Goal: Check status: Check status

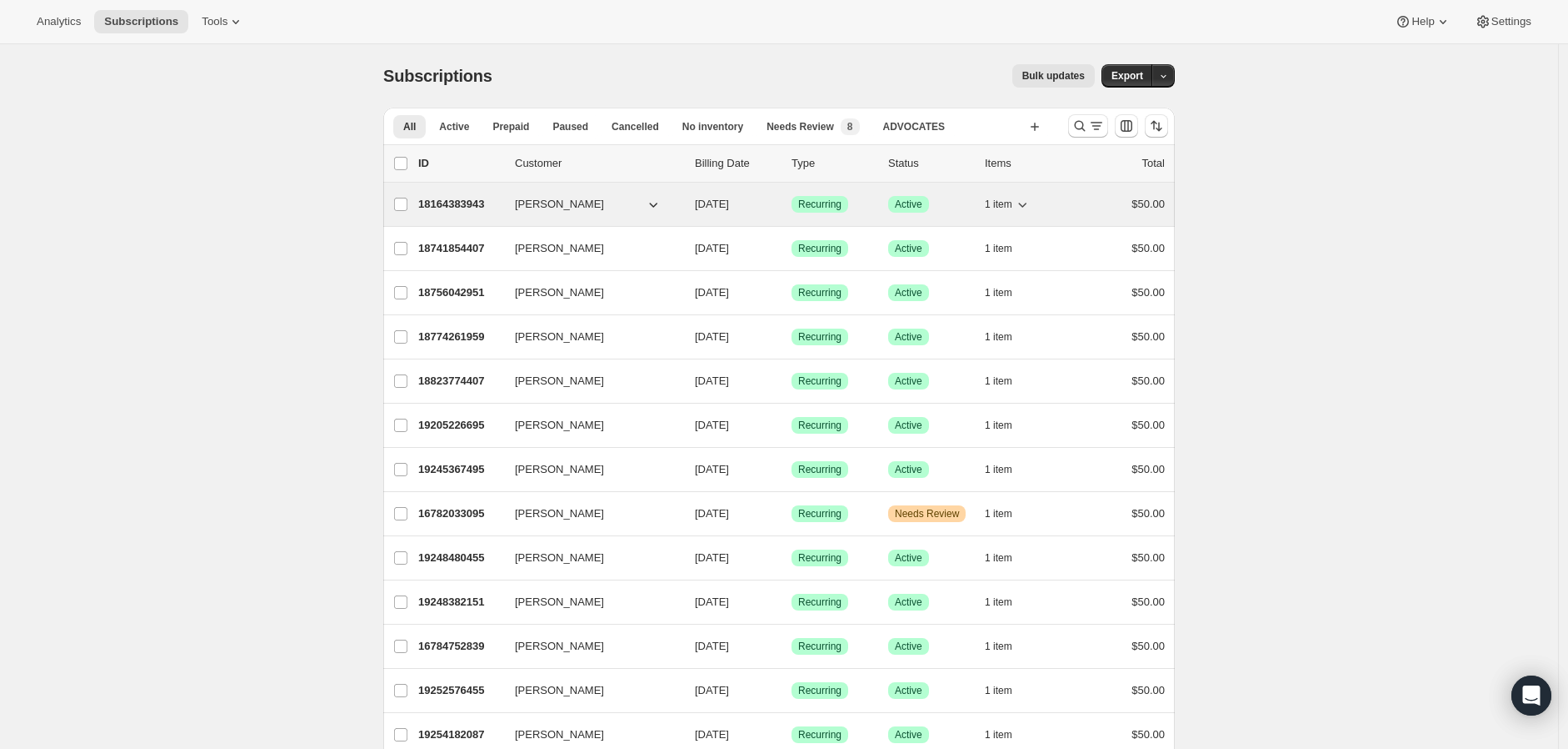
click at [457, 202] on p "18164383943" at bounding box center [460, 204] width 83 height 17
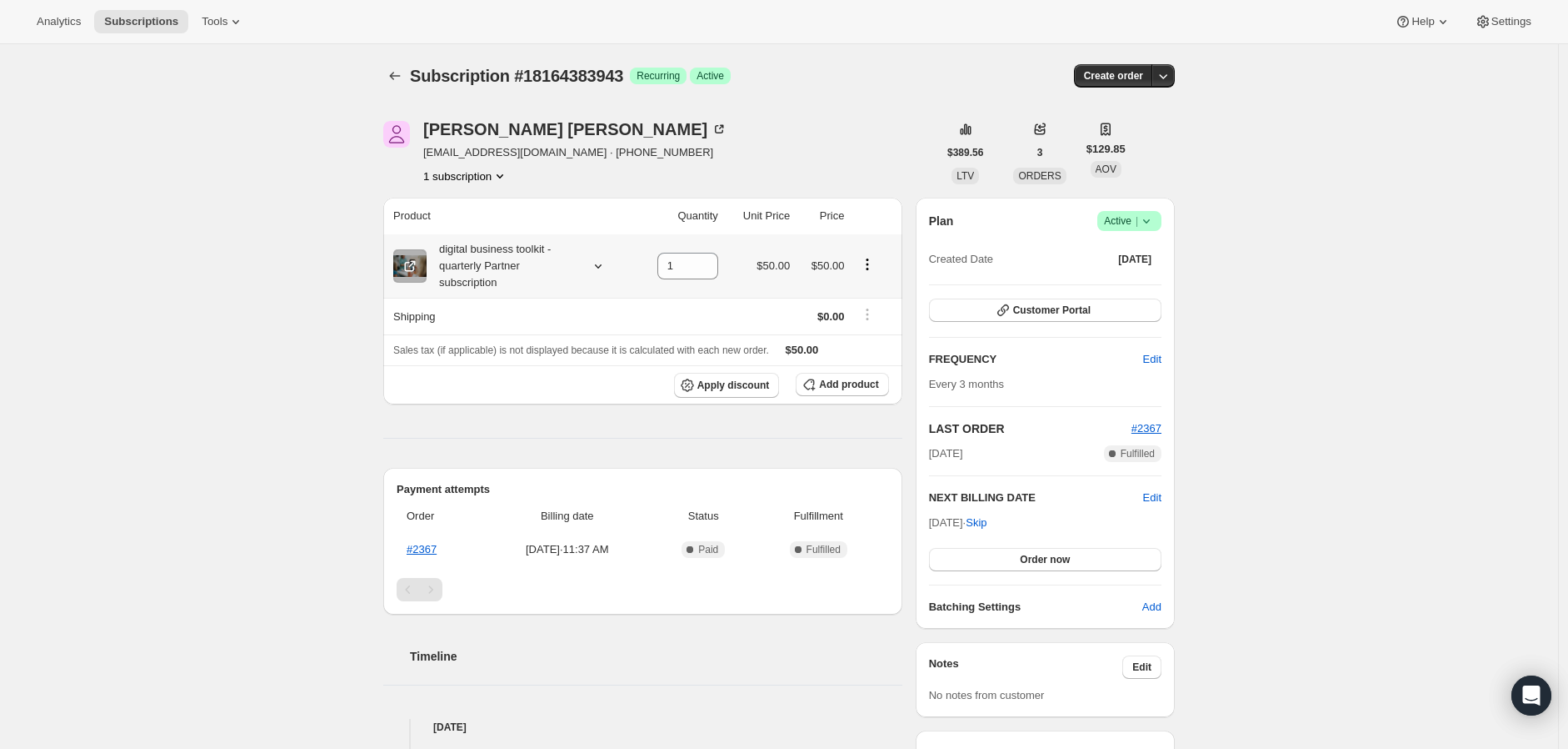
click at [870, 263] on icon "Product actions" at bounding box center [867, 264] width 17 height 17
click at [868, 296] on span "Swap variant" at bounding box center [873, 296] width 62 height 13
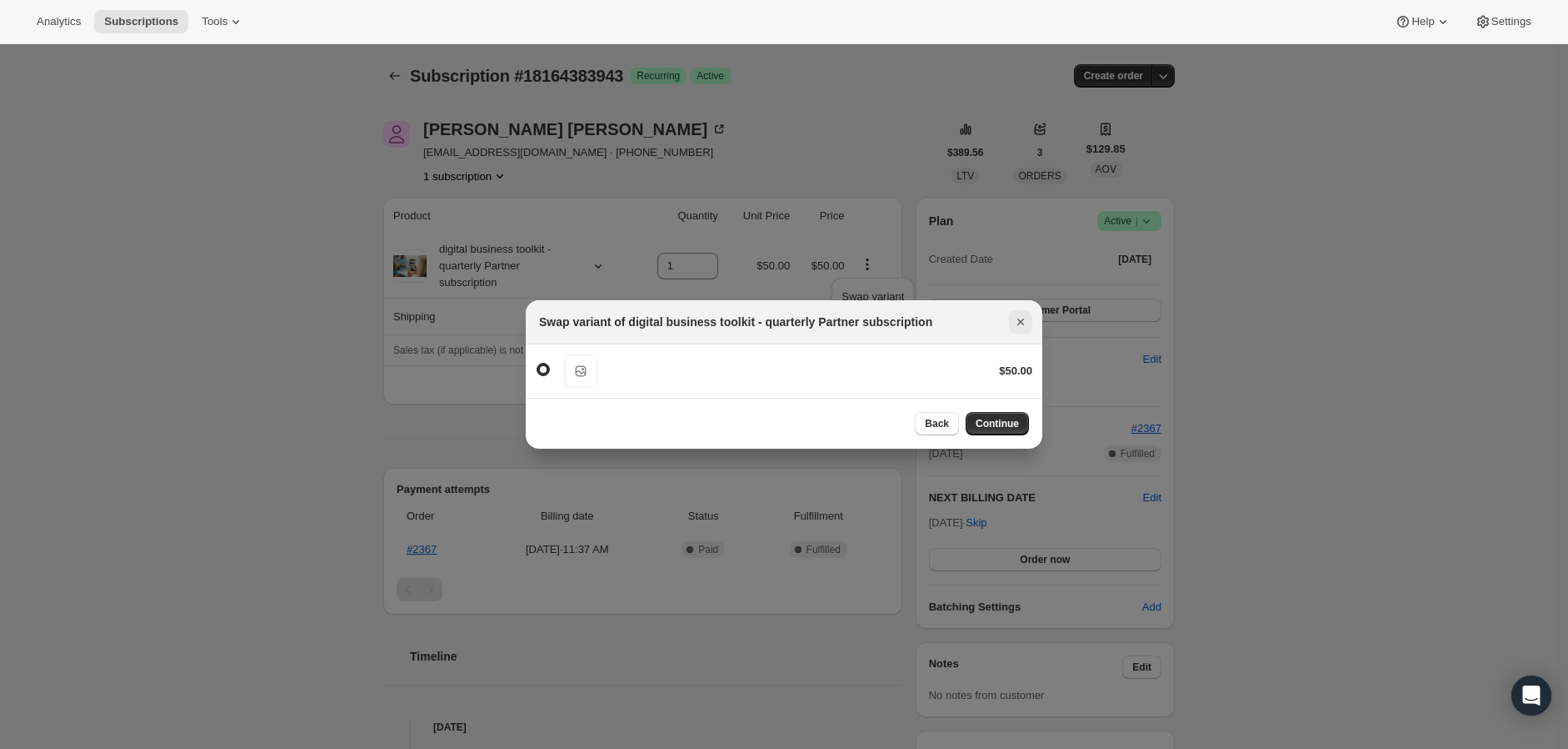
click at [1019, 317] on icon "Close" at bounding box center [1020, 321] width 17 height 17
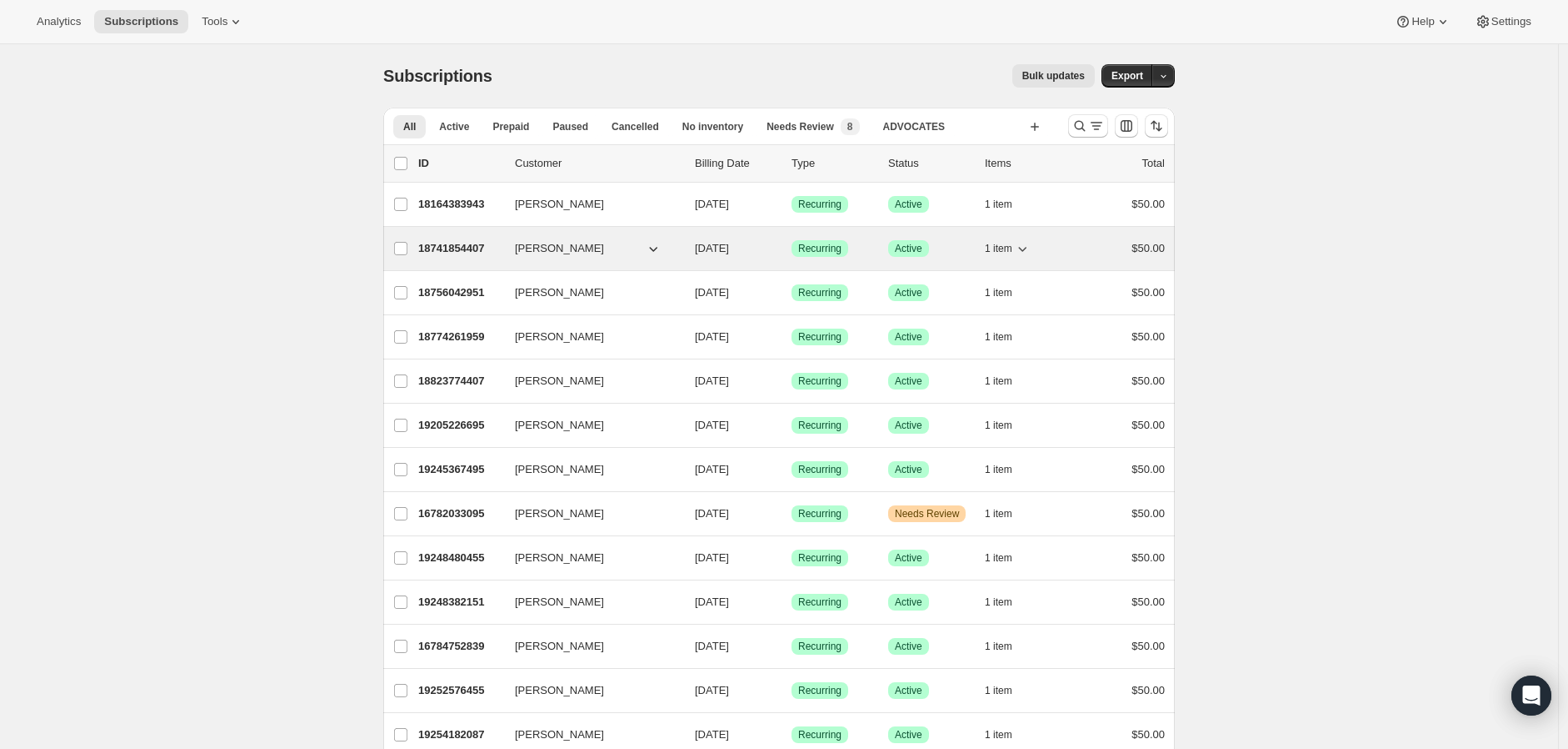
click at [469, 251] on p "18741854407" at bounding box center [460, 248] width 83 height 17
